Goal: Entertainment & Leisure: Consume media (video, audio)

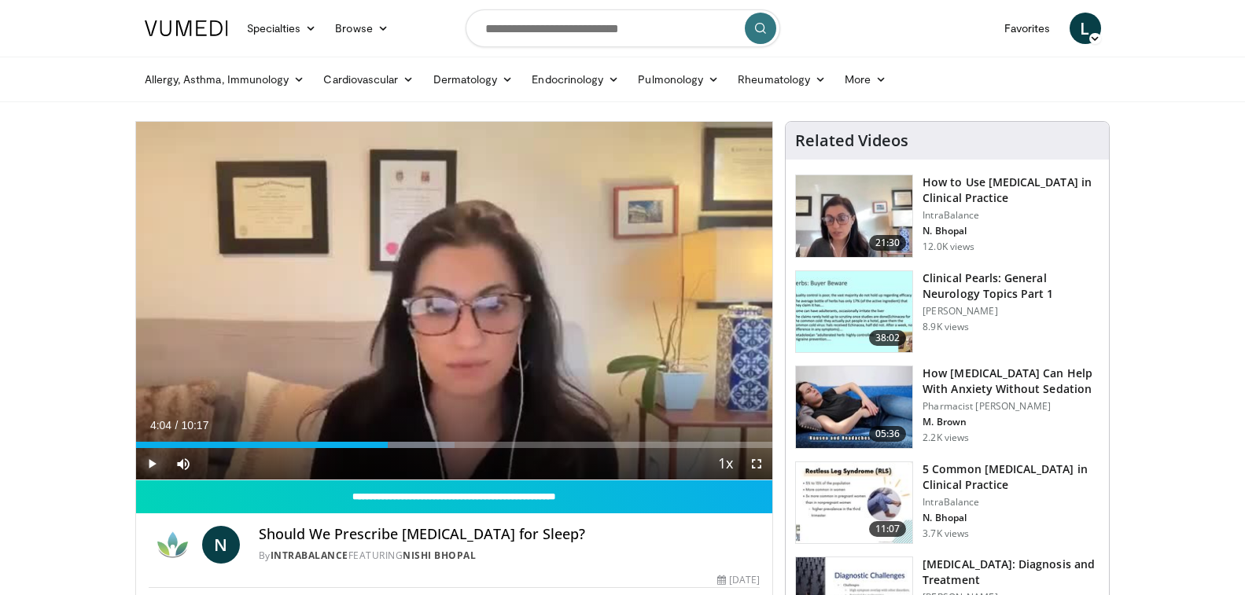
click at [149, 464] on span "Video Player" at bounding box center [151, 463] width 31 height 31
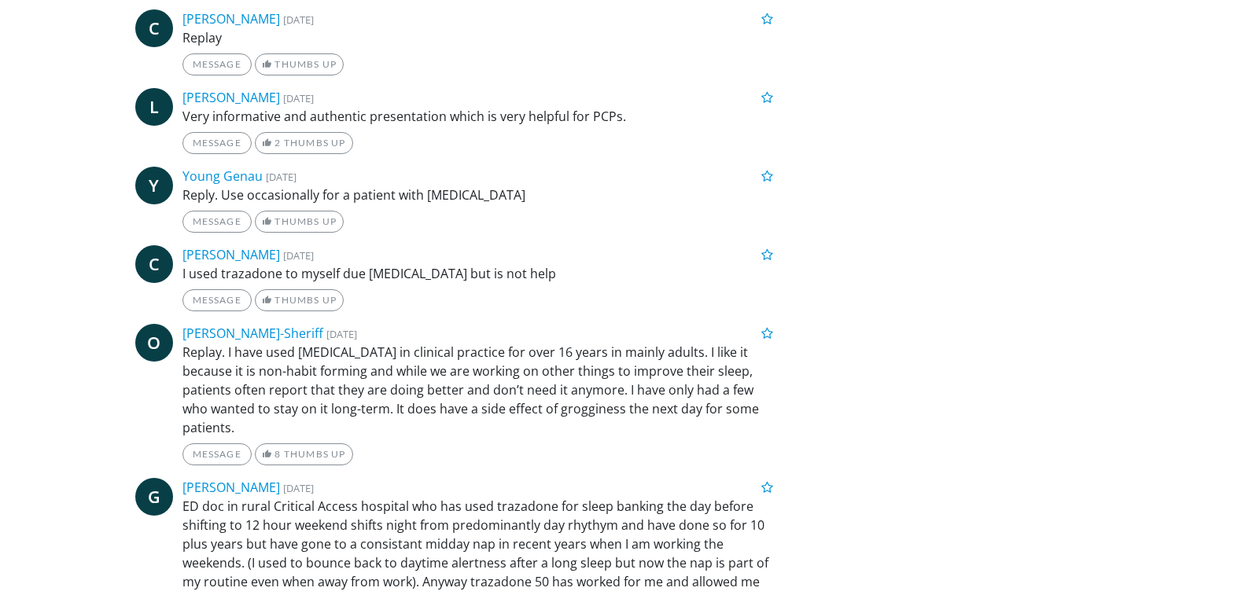
scroll to position [2360, 0]
